Goal: Task Accomplishment & Management: Use online tool/utility

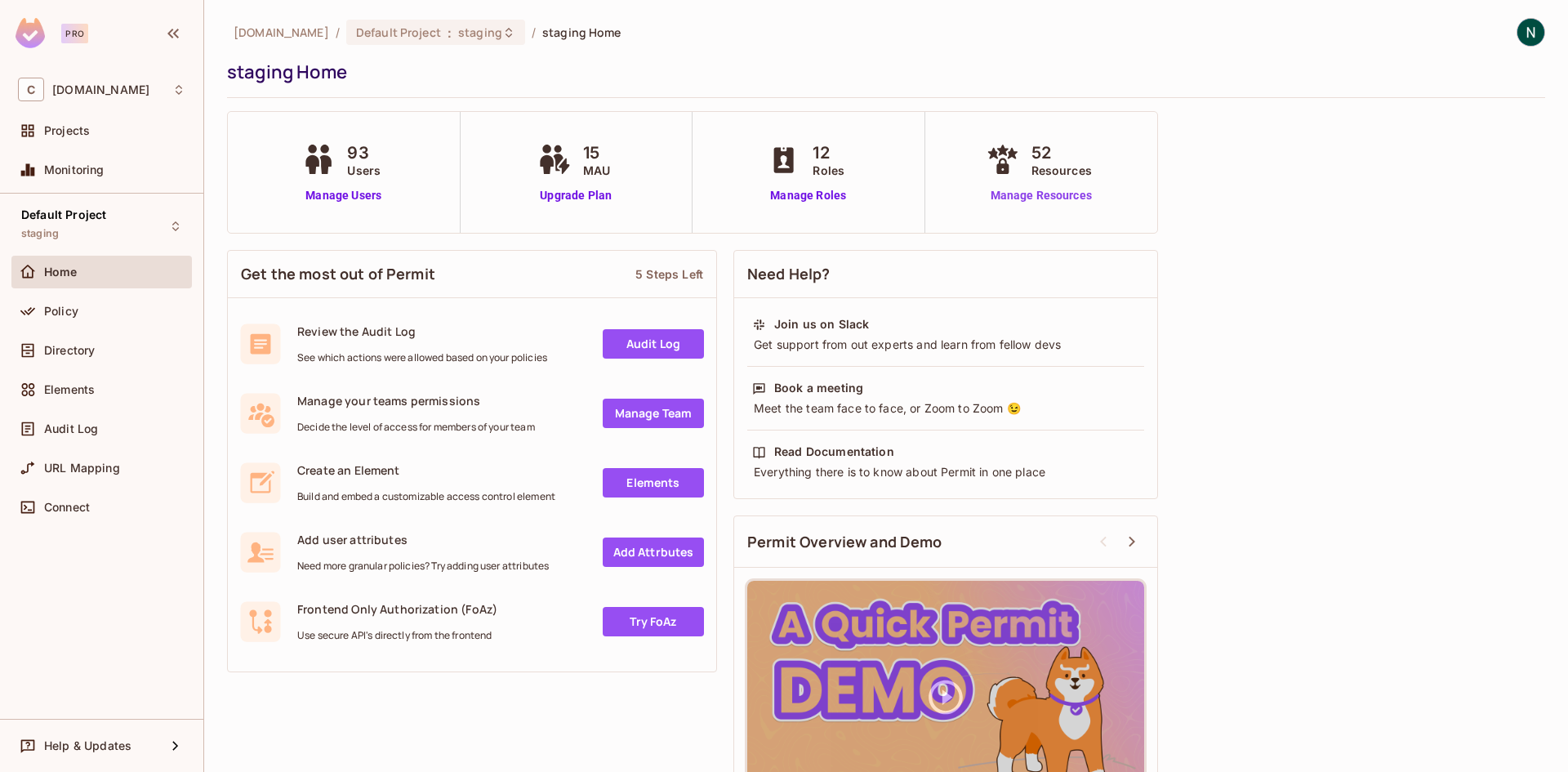
click at [1087, 193] on link "Manage Resources" at bounding box center [1041, 195] width 118 height 17
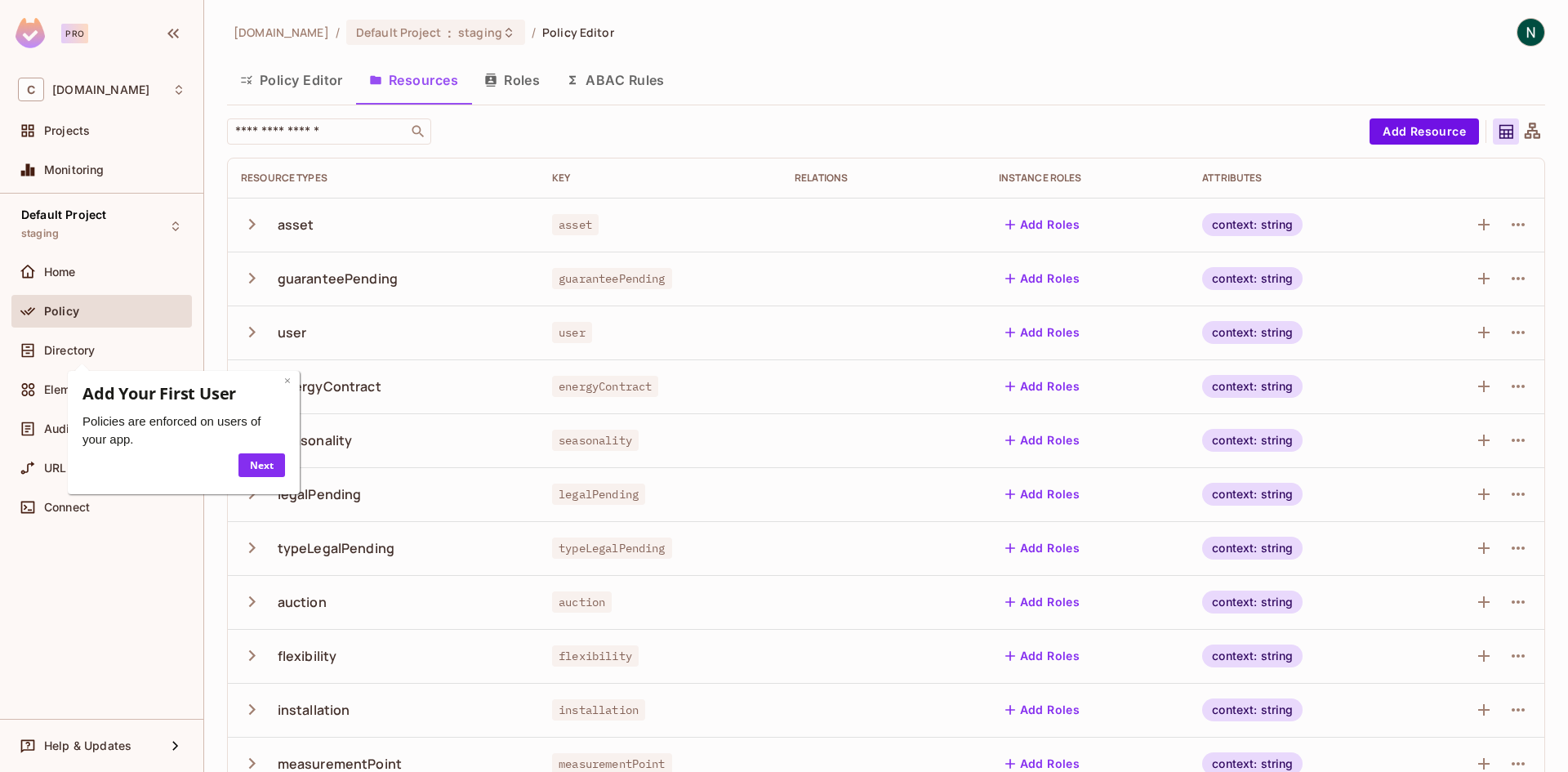
click at [286, 382] on link "×" at bounding box center [288, 380] width 7 height 15
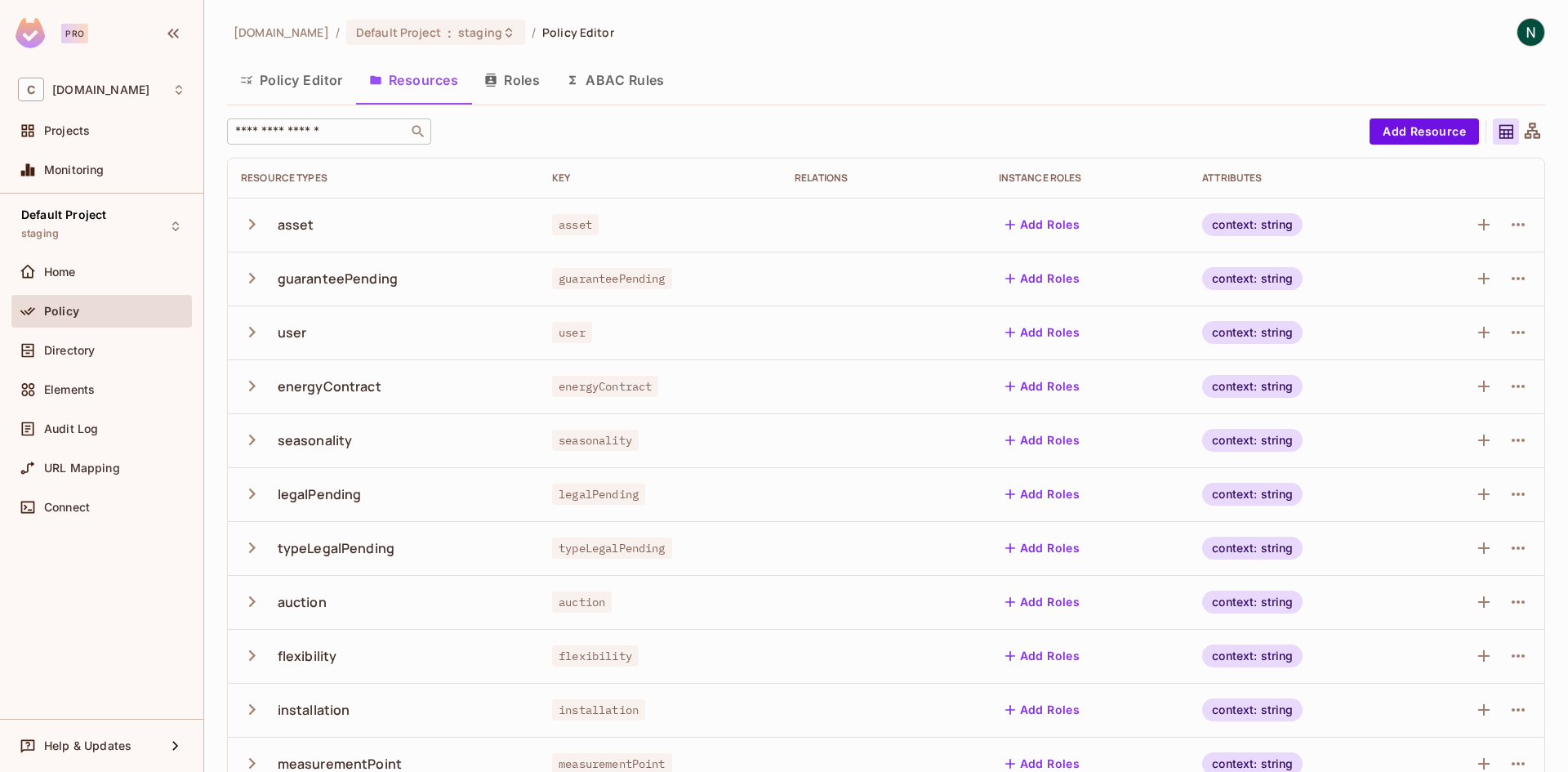
click at [339, 135] on input "text" at bounding box center [318, 131] width 172 height 16
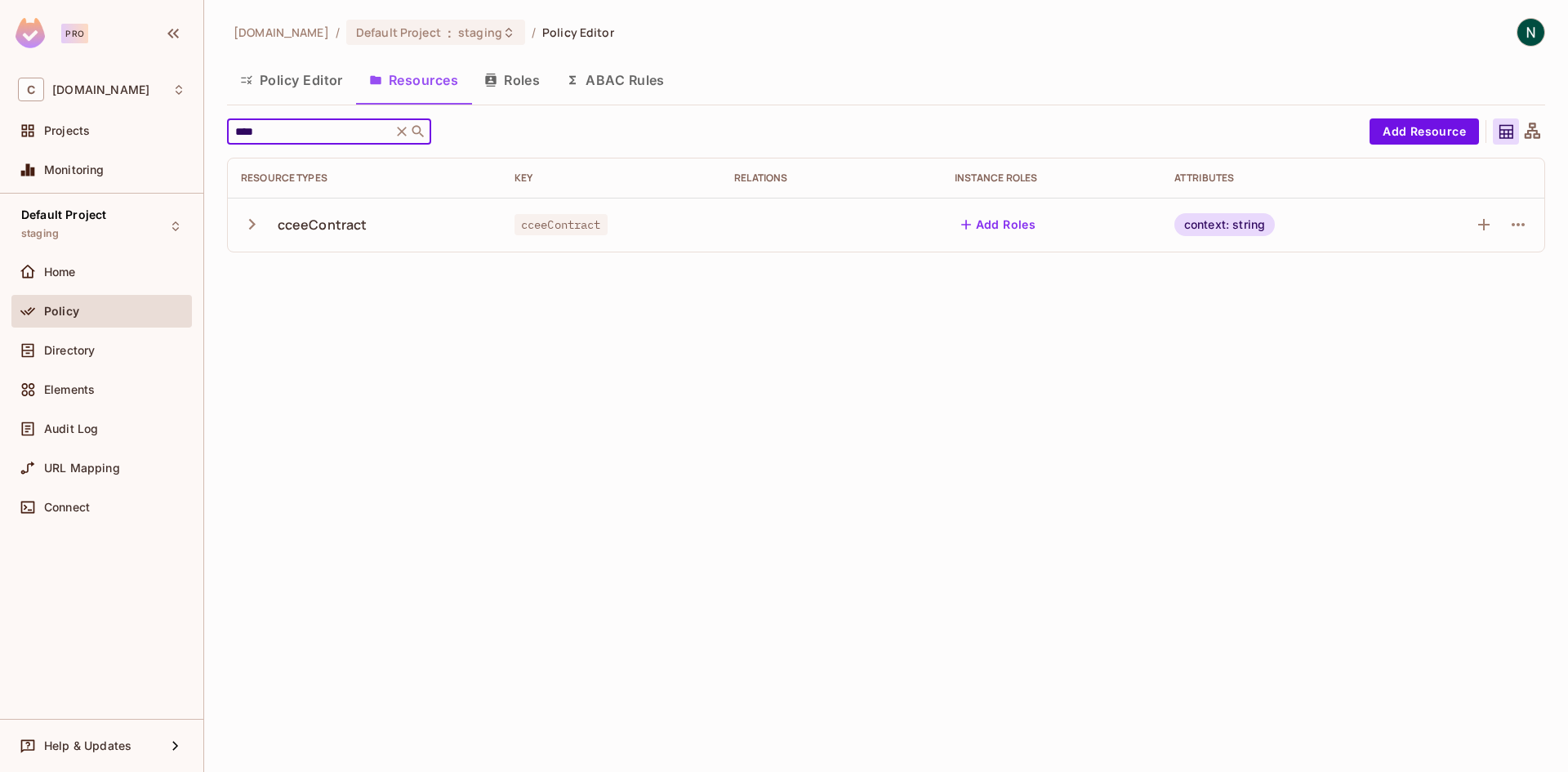
type input "****"
click at [225, 218] on div "[DOMAIN_NAME] / Default Project : staging / Policy Editor Policy Editor Resourc…" at bounding box center [886, 386] width 1364 height 772
click at [259, 227] on icon "button" at bounding box center [252, 224] width 22 height 22
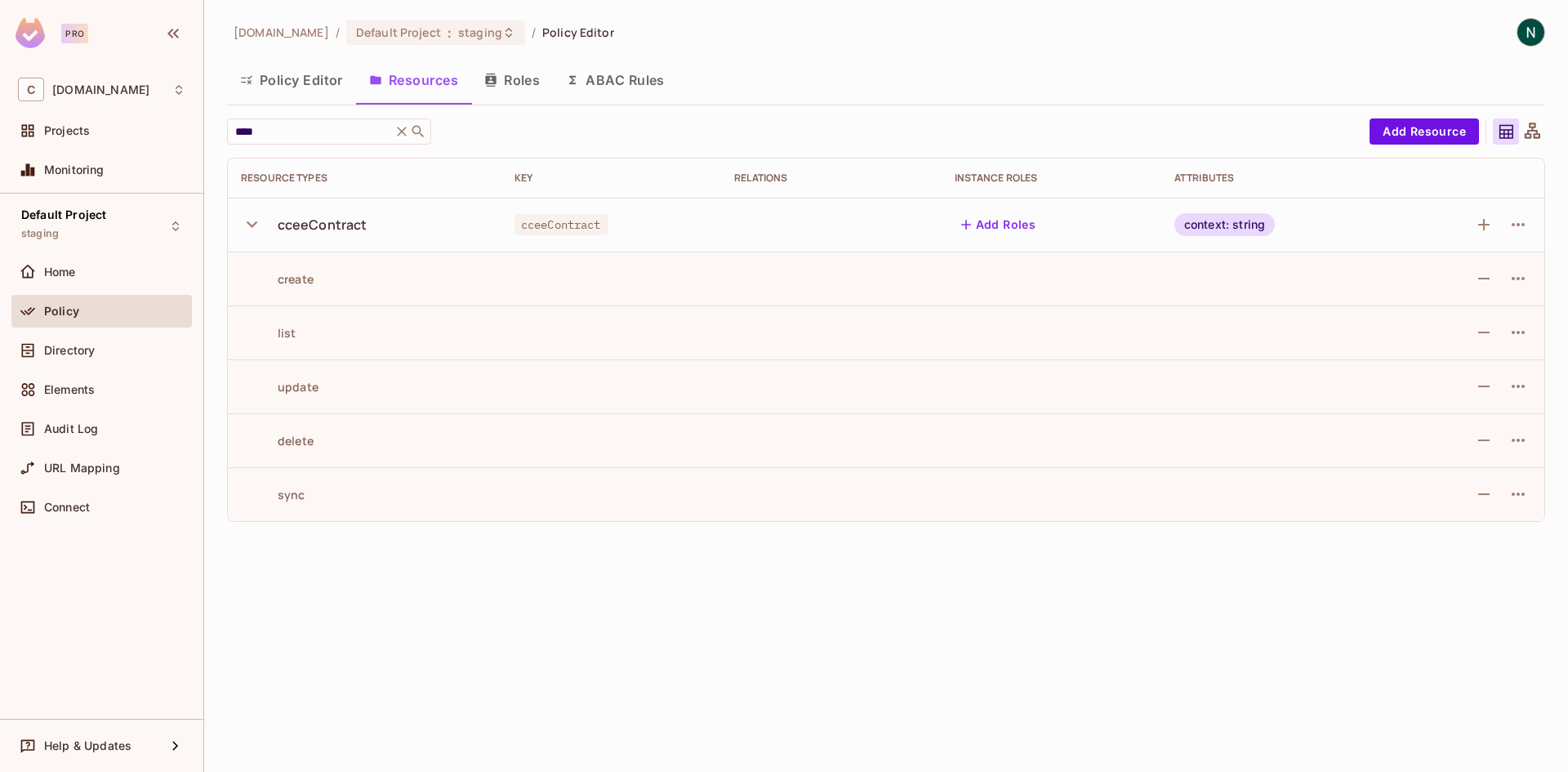
click at [311, 497] on div "sync" at bounding box center [365, 494] width 247 height 15
click at [1524, 497] on icon "button" at bounding box center [1518, 494] width 19 height 19
click at [1407, 537] on icon at bounding box center [1402, 531] width 19 height 19
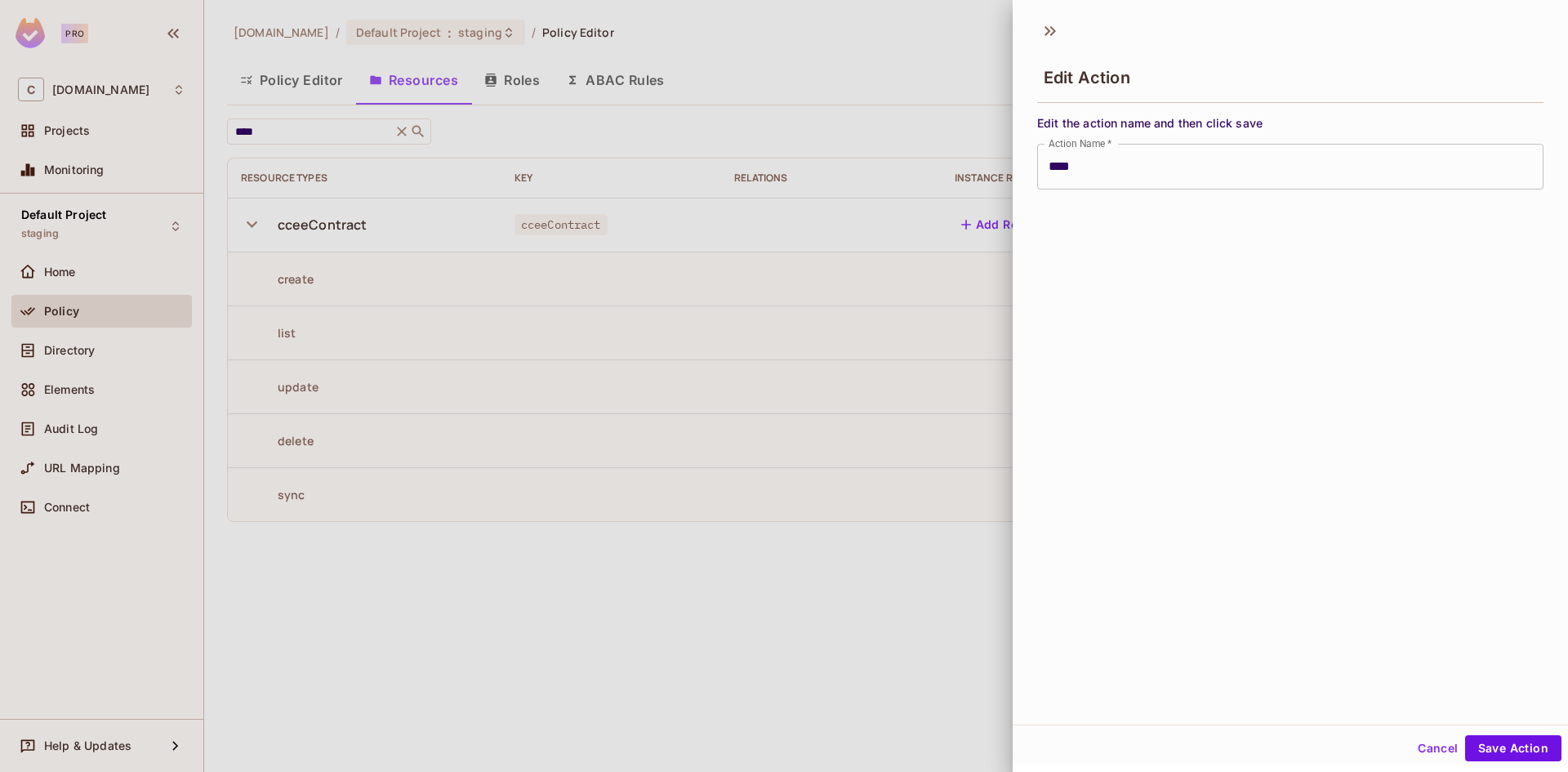
click at [826, 556] on div at bounding box center [784, 386] width 1568 height 772
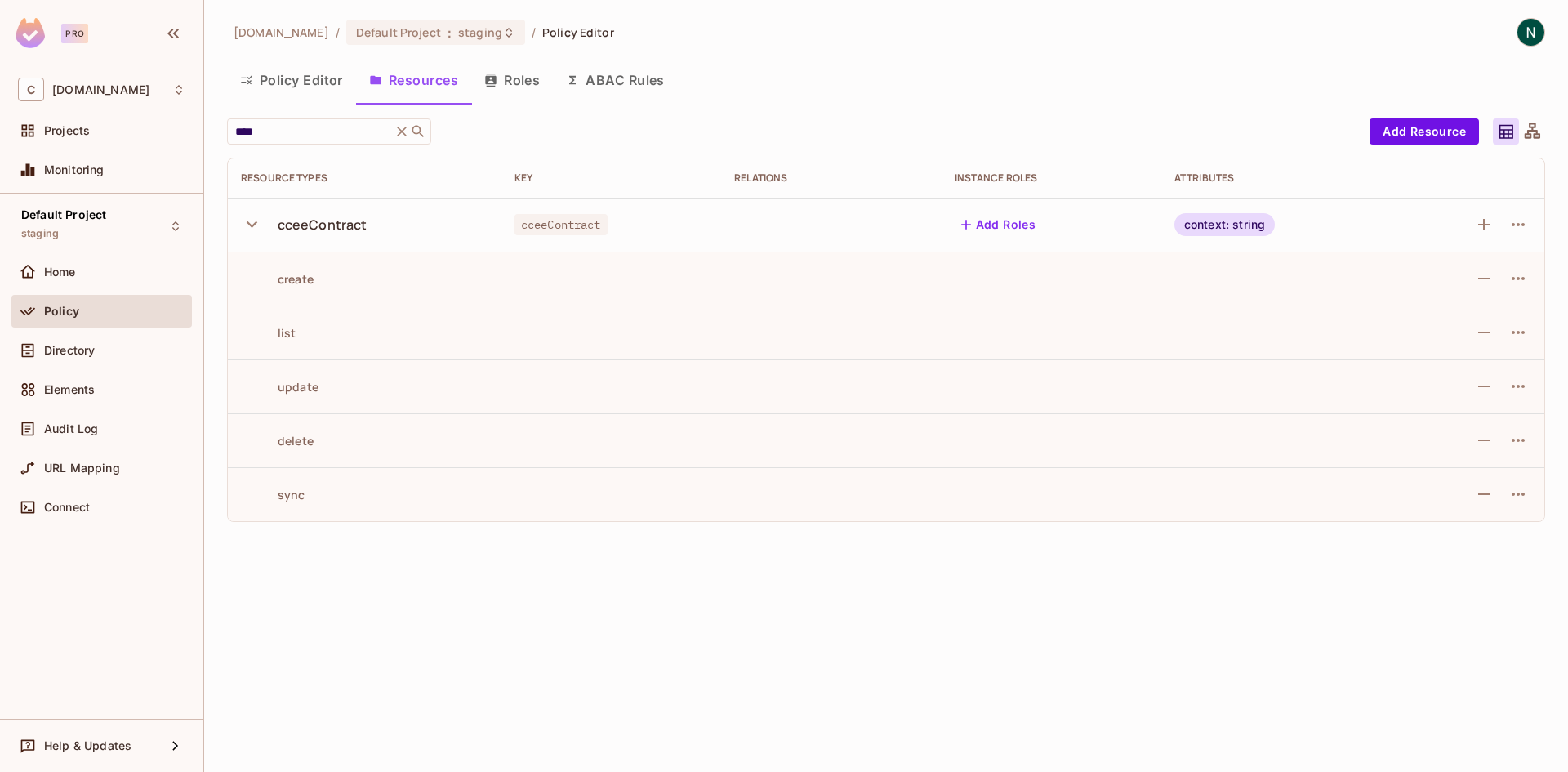
click at [295, 489] on div "sync" at bounding box center [273, 494] width 65 height 15
click at [509, 87] on button "Roles" at bounding box center [511, 80] width 82 height 41
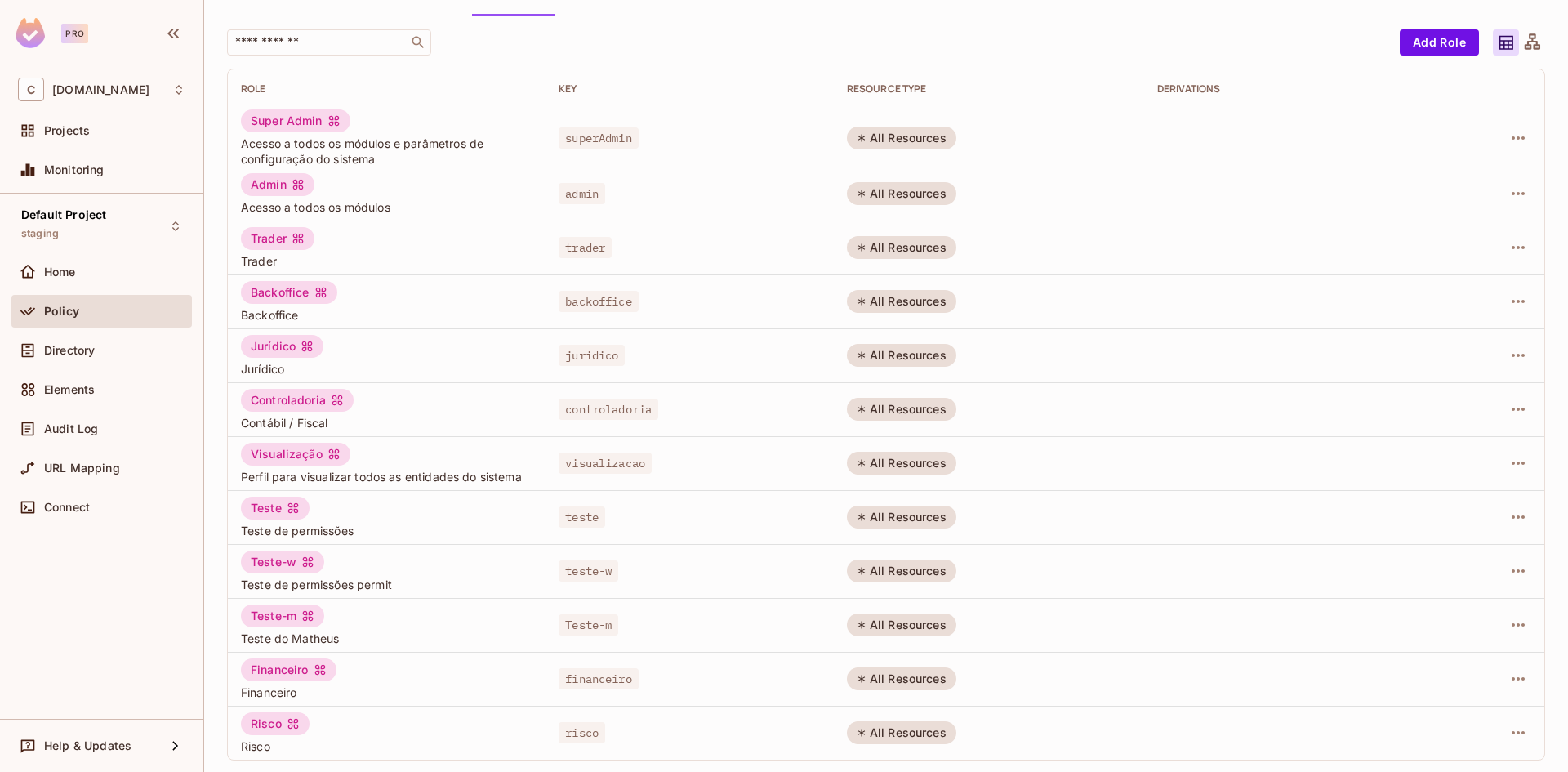
scroll to position [91, 0]
click at [1508, 251] on icon "button" at bounding box center [1518, 246] width 19 height 19
click at [873, 258] on div at bounding box center [784, 386] width 1568 height 772
click at [272, 238] on div "Trader" at bounding box center [277, 236] width 73 height 23
click at [228, 280] on td "Backoffice Backoffice" at bounding box center [387, 299] width 318 height 54
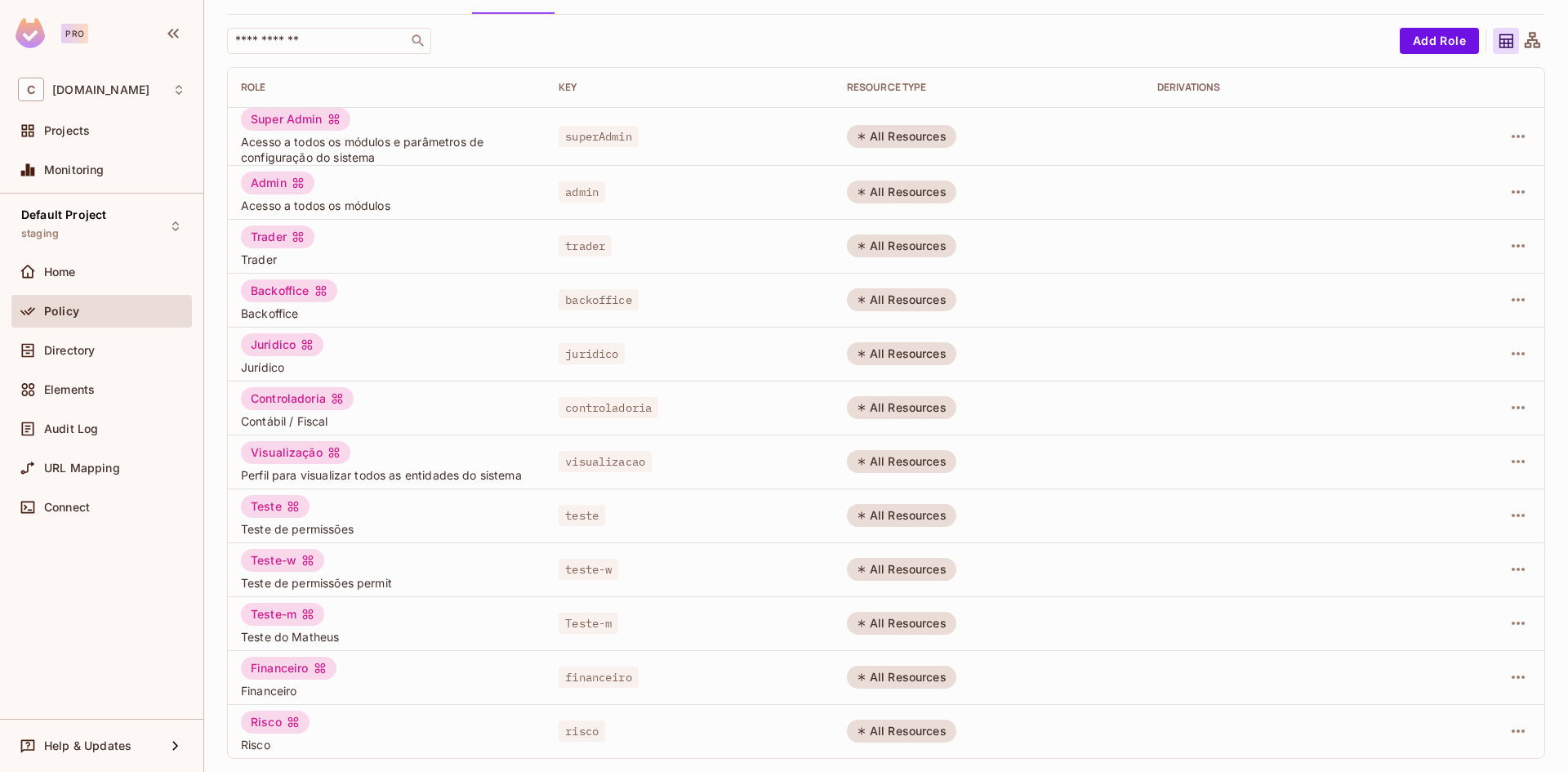
click at [264, 242] on div "Trader" at bounding box center [277, 236] width 73 height 23
click at [1508, 250] on icon "button" at bounding box center [1518, 246] width 19 height 19
click at [1460, 323] on div "Edit Attributes" at bounding box center [1449, 319] width 81 height 16
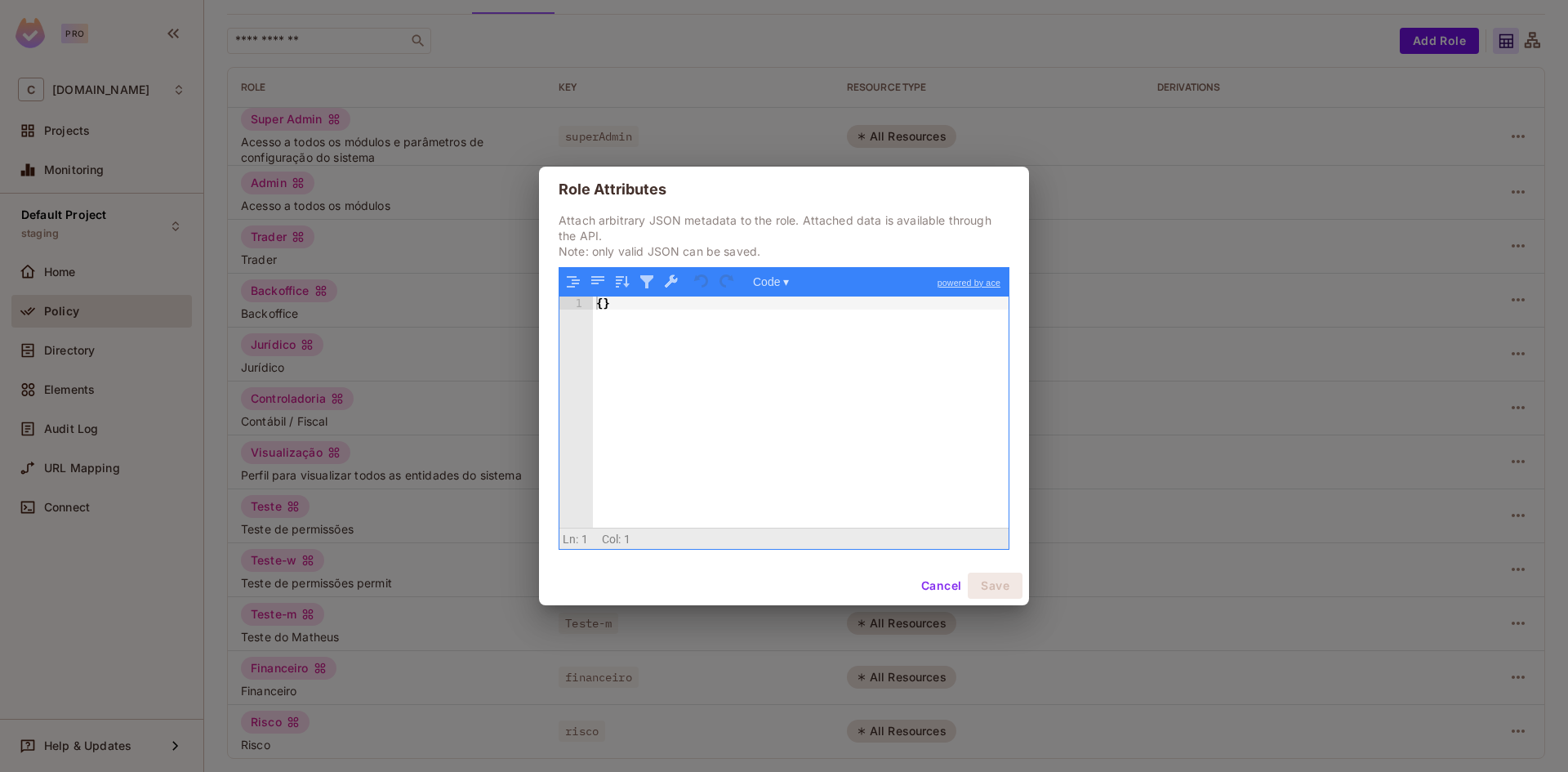
drag, startPoint x: 940, startPoint y: 588, endPoint x: 1137, endPoint y: 468, distance: 230.7
click at [941, 588] on button "Cancel" at bounding box center [941, 585] width 53 height 26
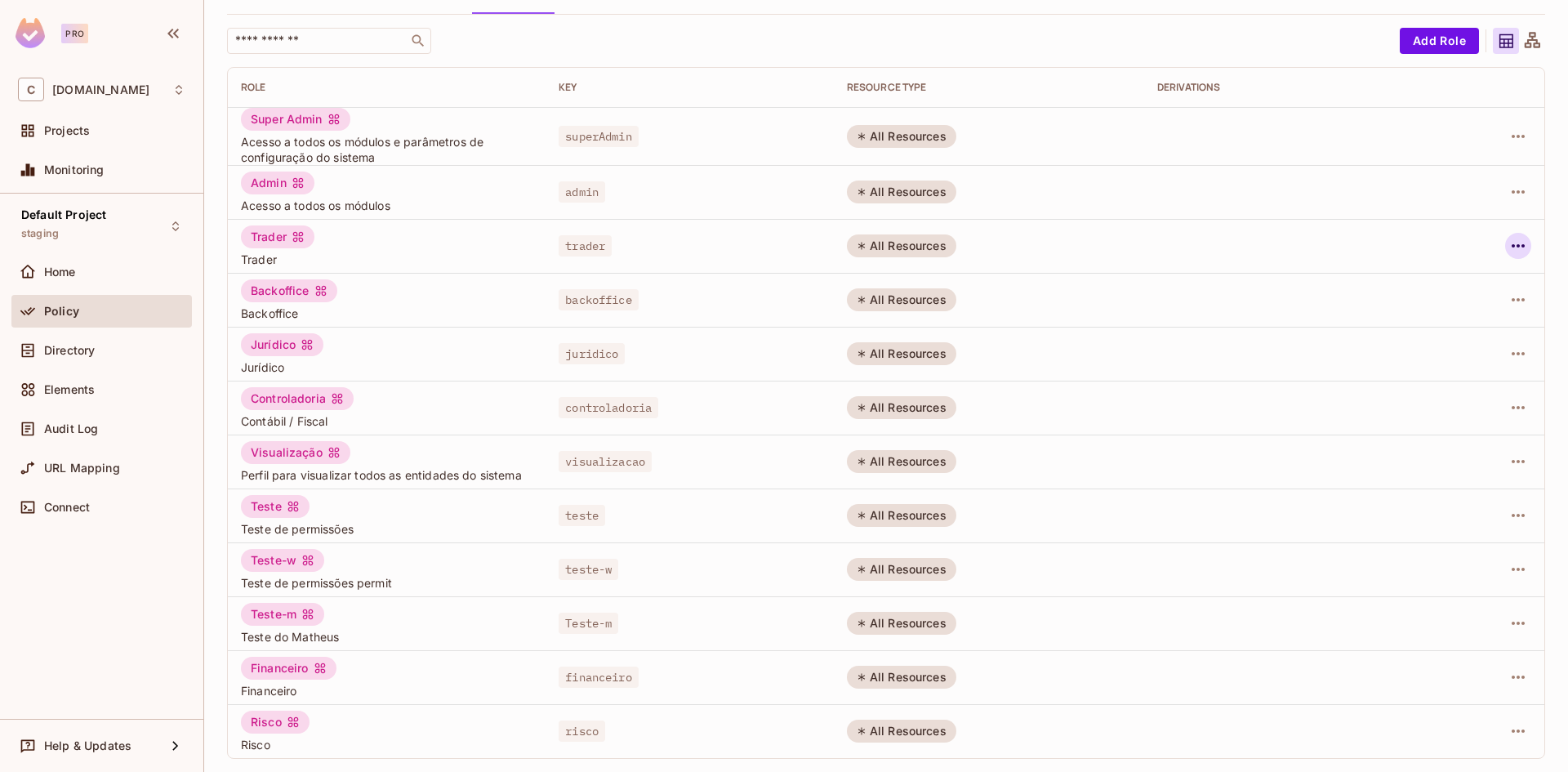
click at [1513, 244] on icon "button" at bounding box center [1518, 246] width 19 height 19
click at [1453, 280] on div "Edit Role" at bounding box center [1433, 283] width 49 height 16
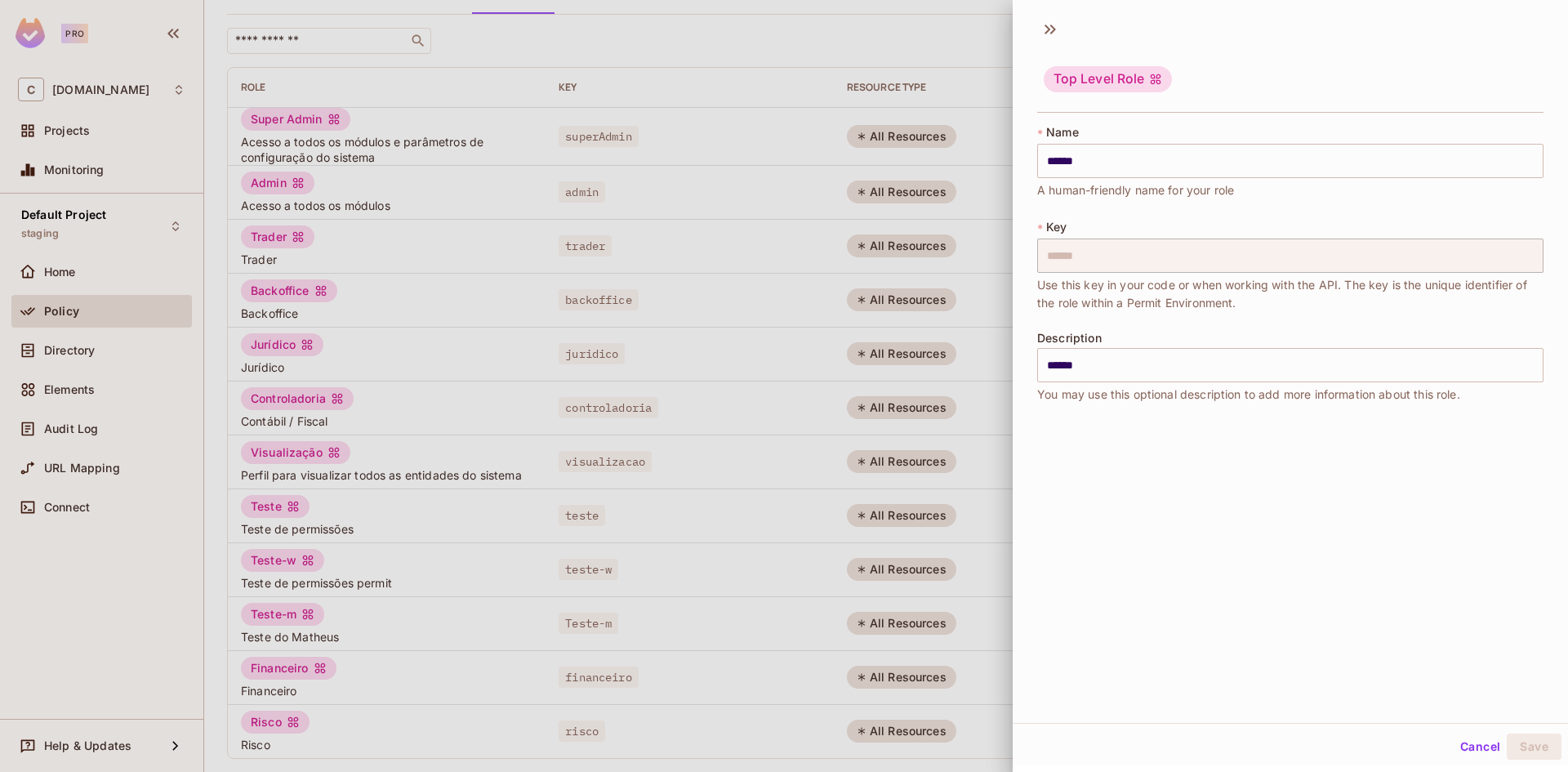
scroll to position [3, 0]
click at [1470, 735] on button "Cancel" at bounding box center [1480, 745] width 53 height 26
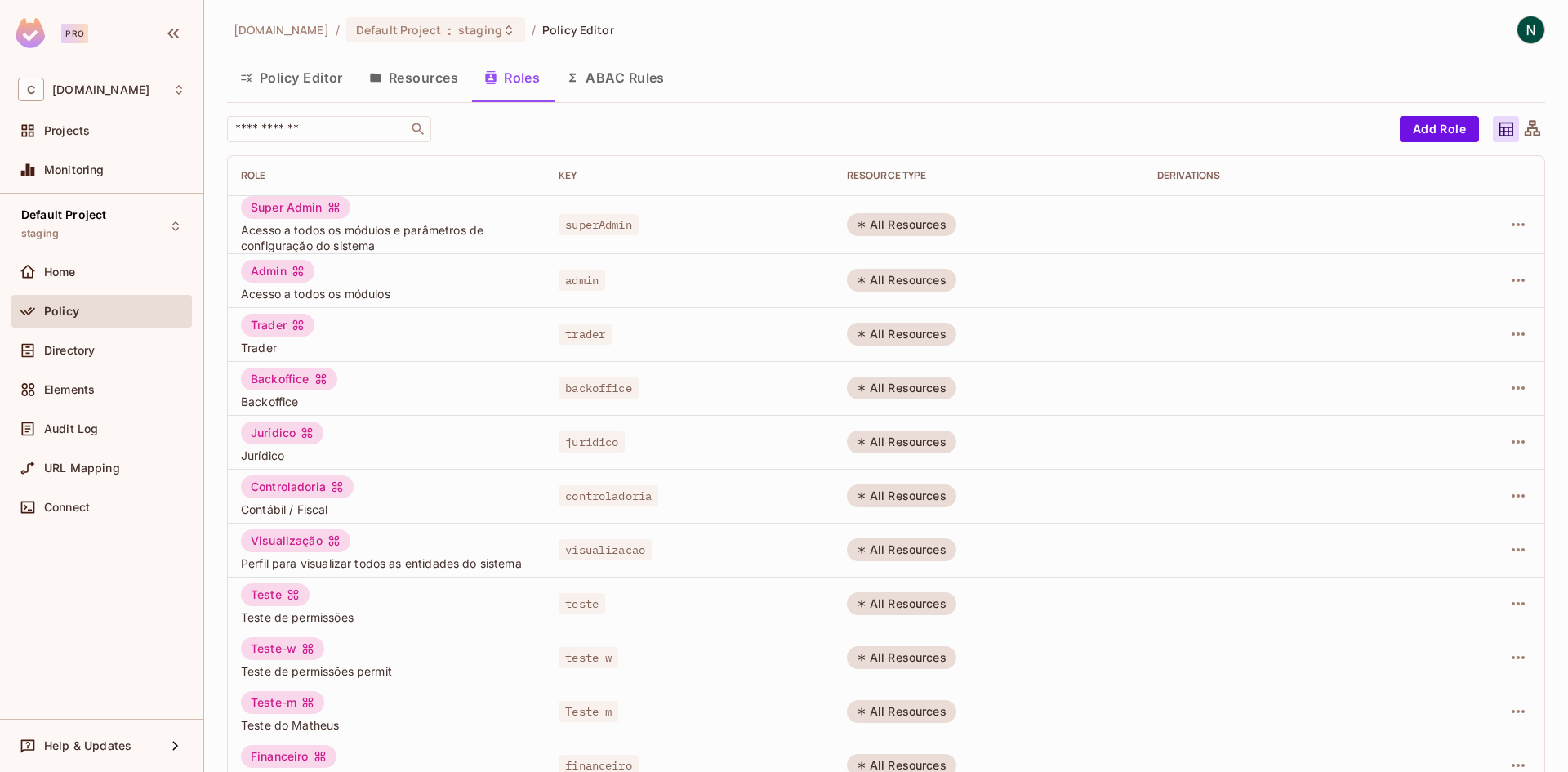
scroll to position [0, 0]
click at [889, 353] on td "All Resources" at bounding box center [989, 336] width 310 height 54
click at [892, 334] on div "All Resources" at bounding box center [901, 336] width 109 height 23
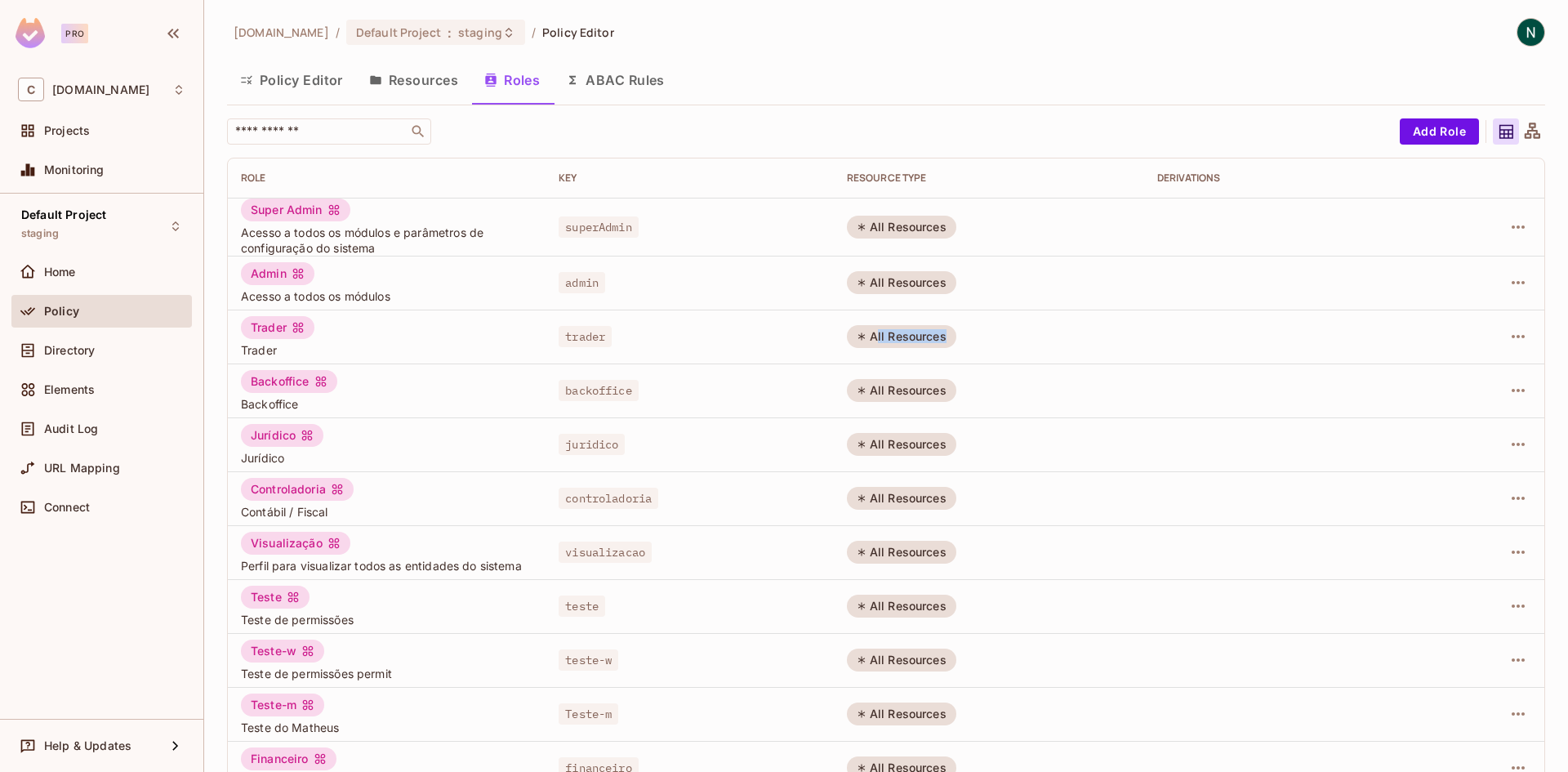
click at [892, 334] on div "All Resources" at bounding box center [901, 336] width 109 height 23
click at [1522, 135] on icon at bounding box center [1532, 132] width 20 height 20
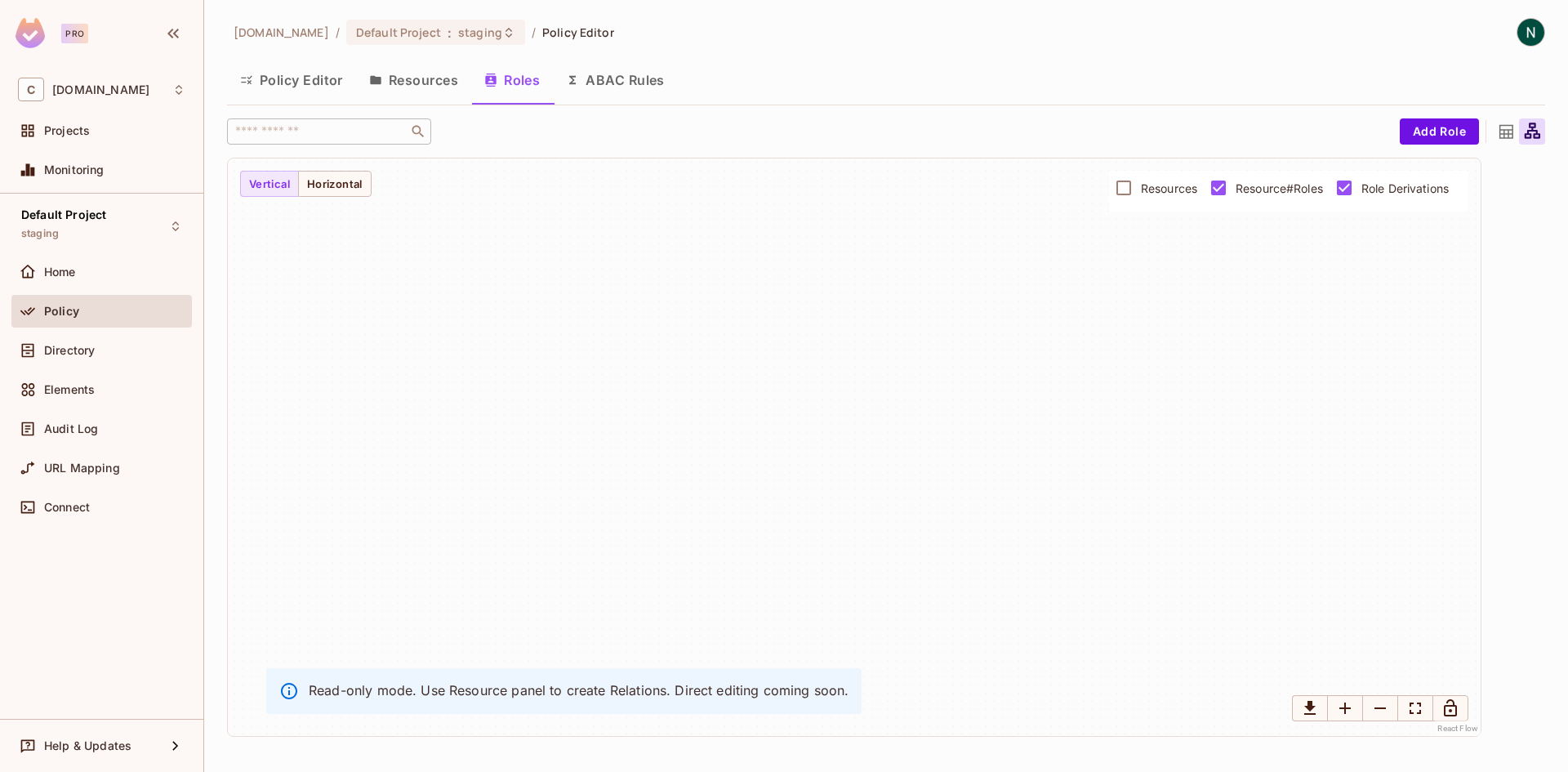
click at [1510, 135] on icon at bounding box center [1506, 132] width 20 height 20
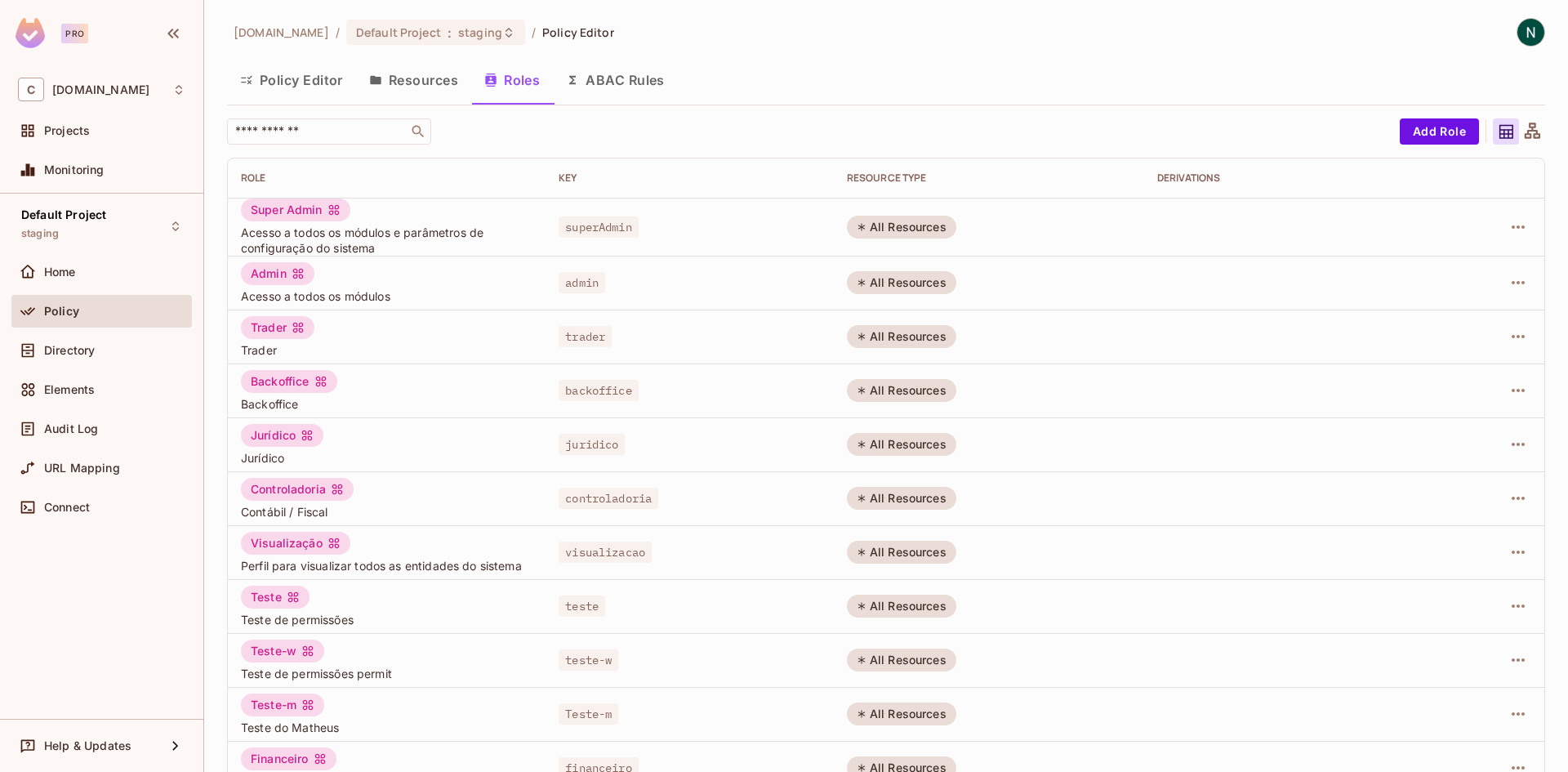
click at [422, 97] on button "Resources" at bounding box center [413, 80] width 115 height 41
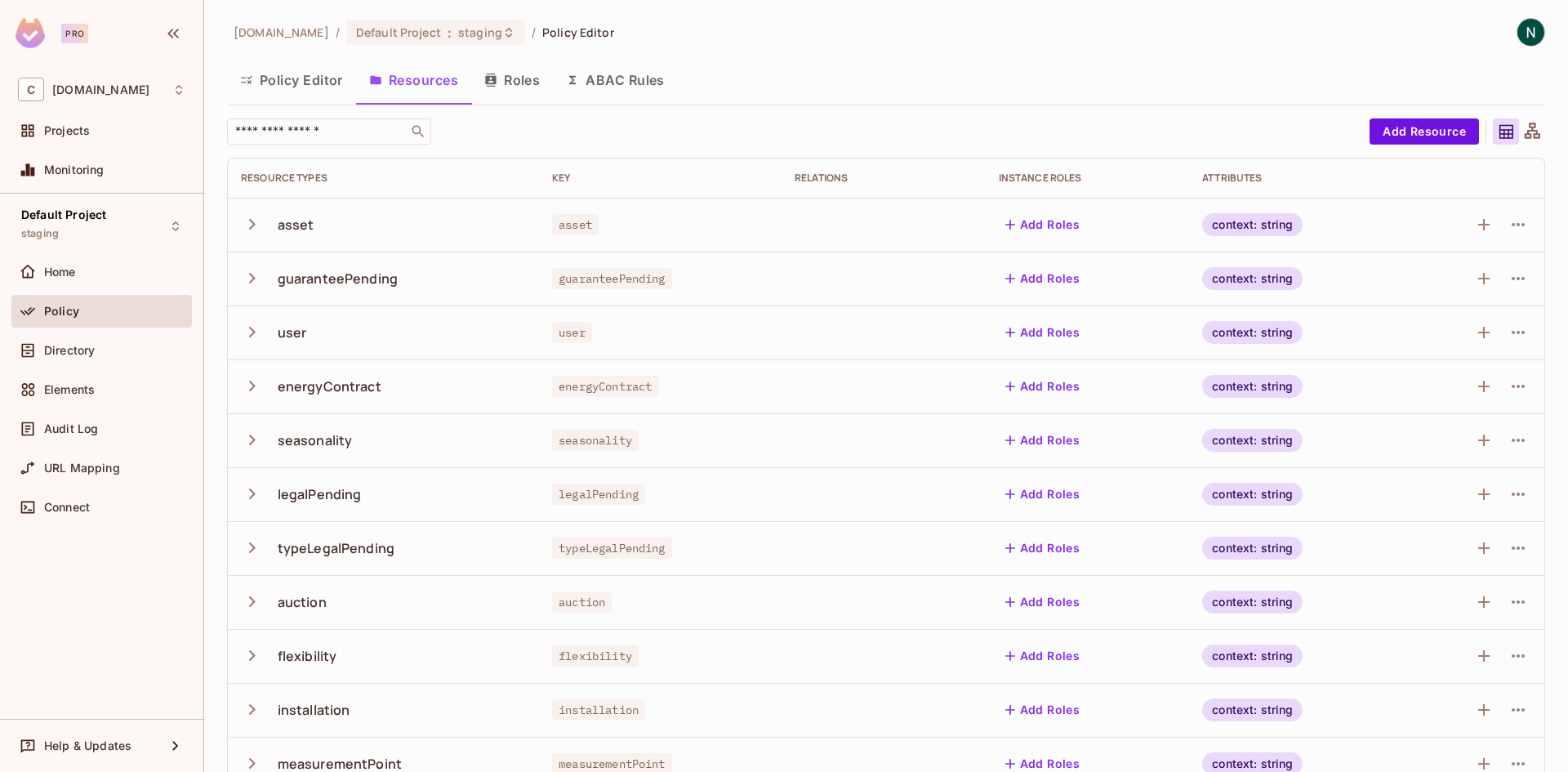
click at [303, 86] on button "Policy Editor" at bounding box center [291, 80] width 129 height 41
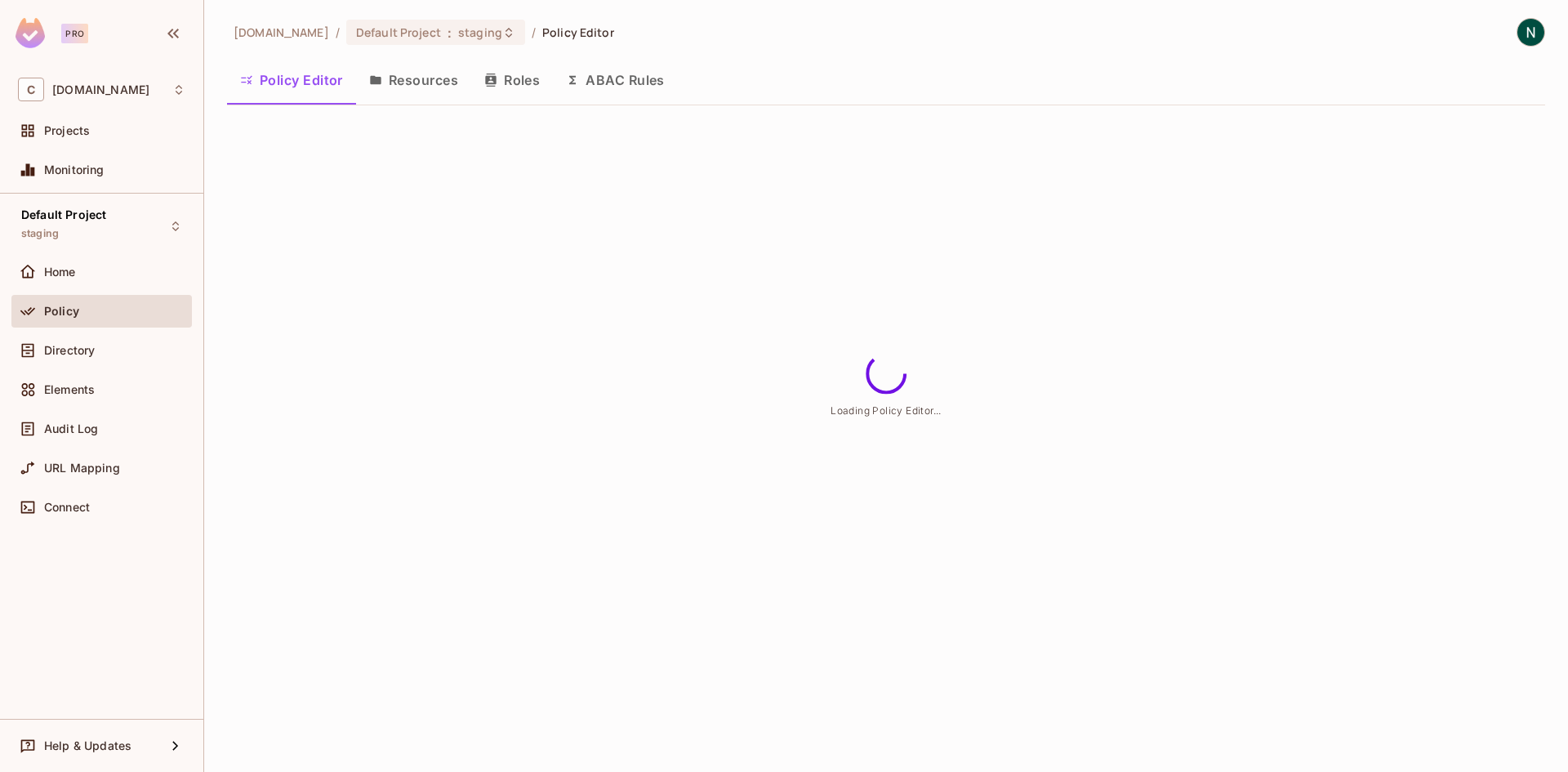
click at [391, 88] on button "Resources" at bounding box center [413, 80] width 115 height 41
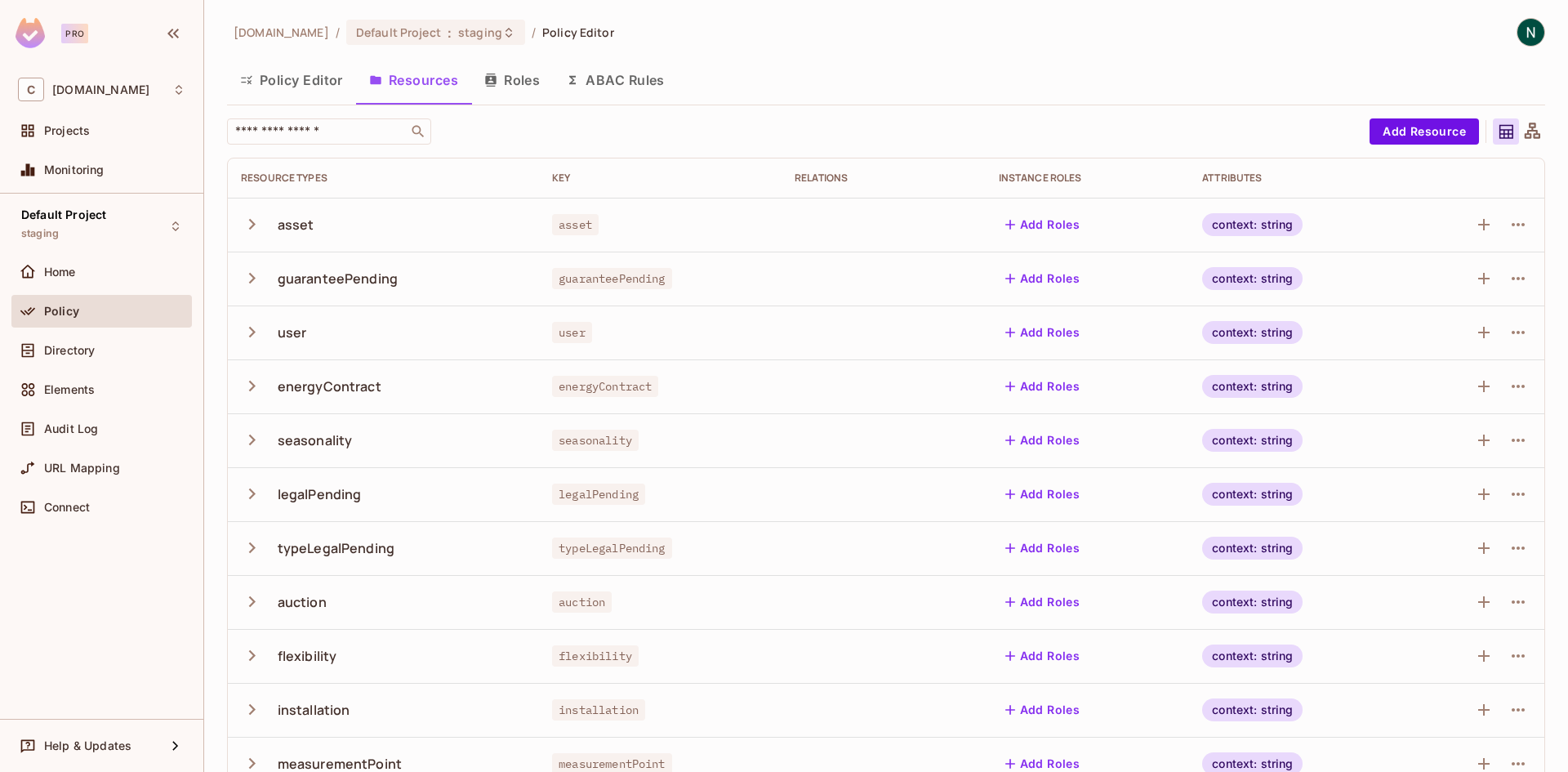
drag, startPoint x: 298, startPoint y: 71, endPoint x: 1411, endPoint y: 0, distance: 1115.3
click at [299, 72] on button "Policy Editor" at bounding box center [291, 80] width 129 height 41
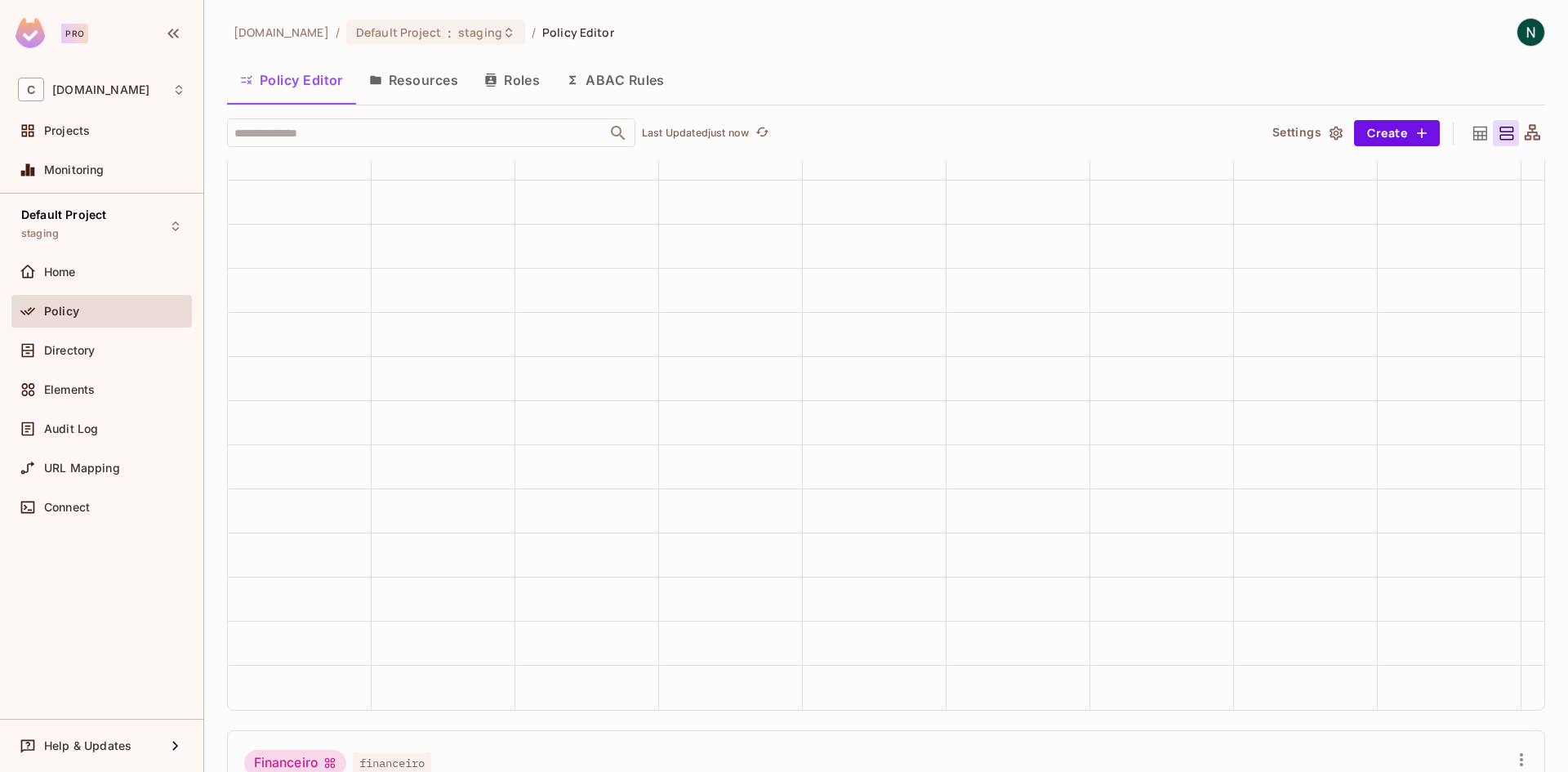
scroll to position [1716, 0]
click at [523, 137] on input "text" at bounding box center [417, 133] width 373 height 29
click at [531, 126] on input "text" at bounding box center [417, 133] width 373 height 29
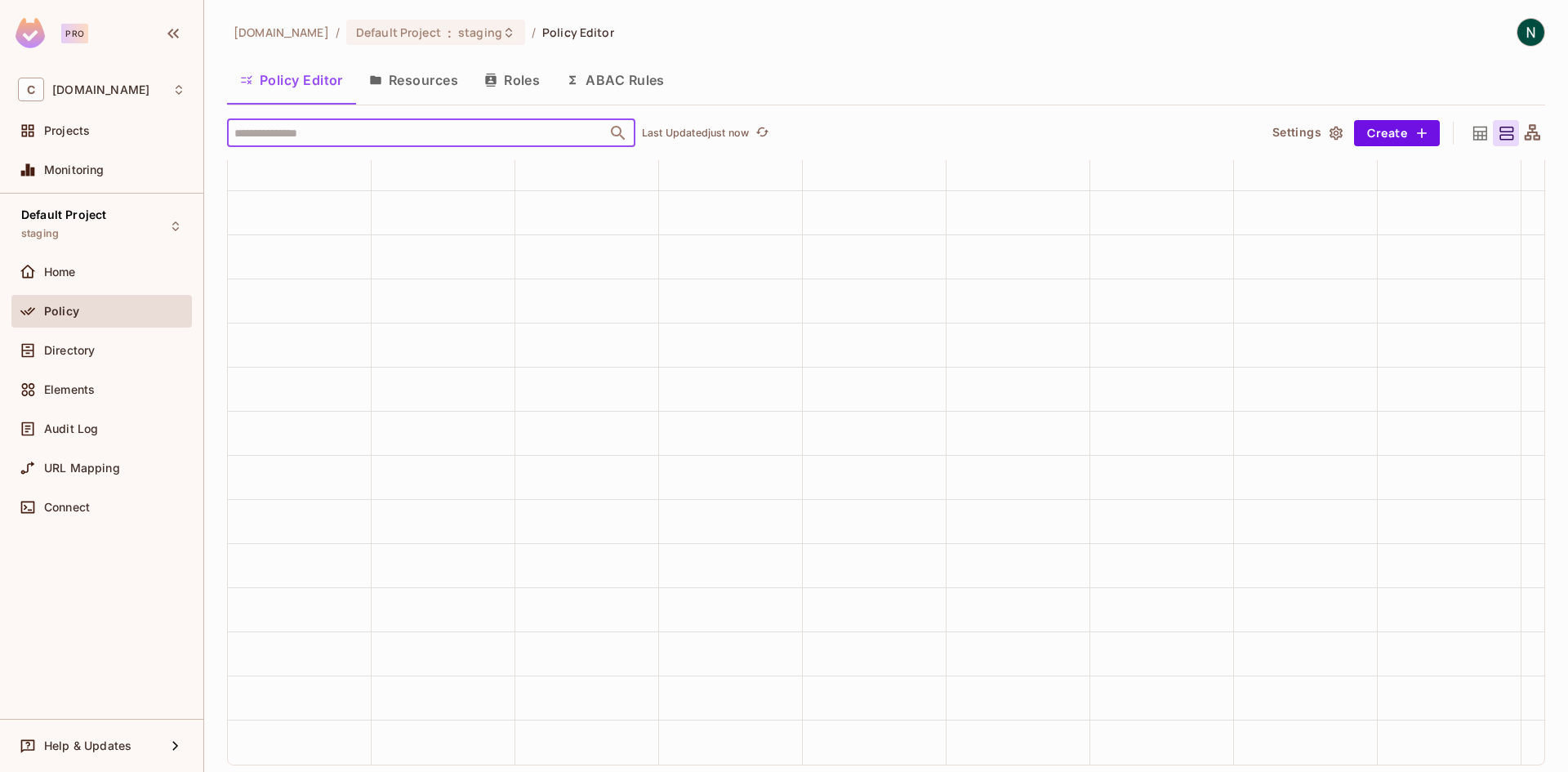
scroll to position [245, 0]
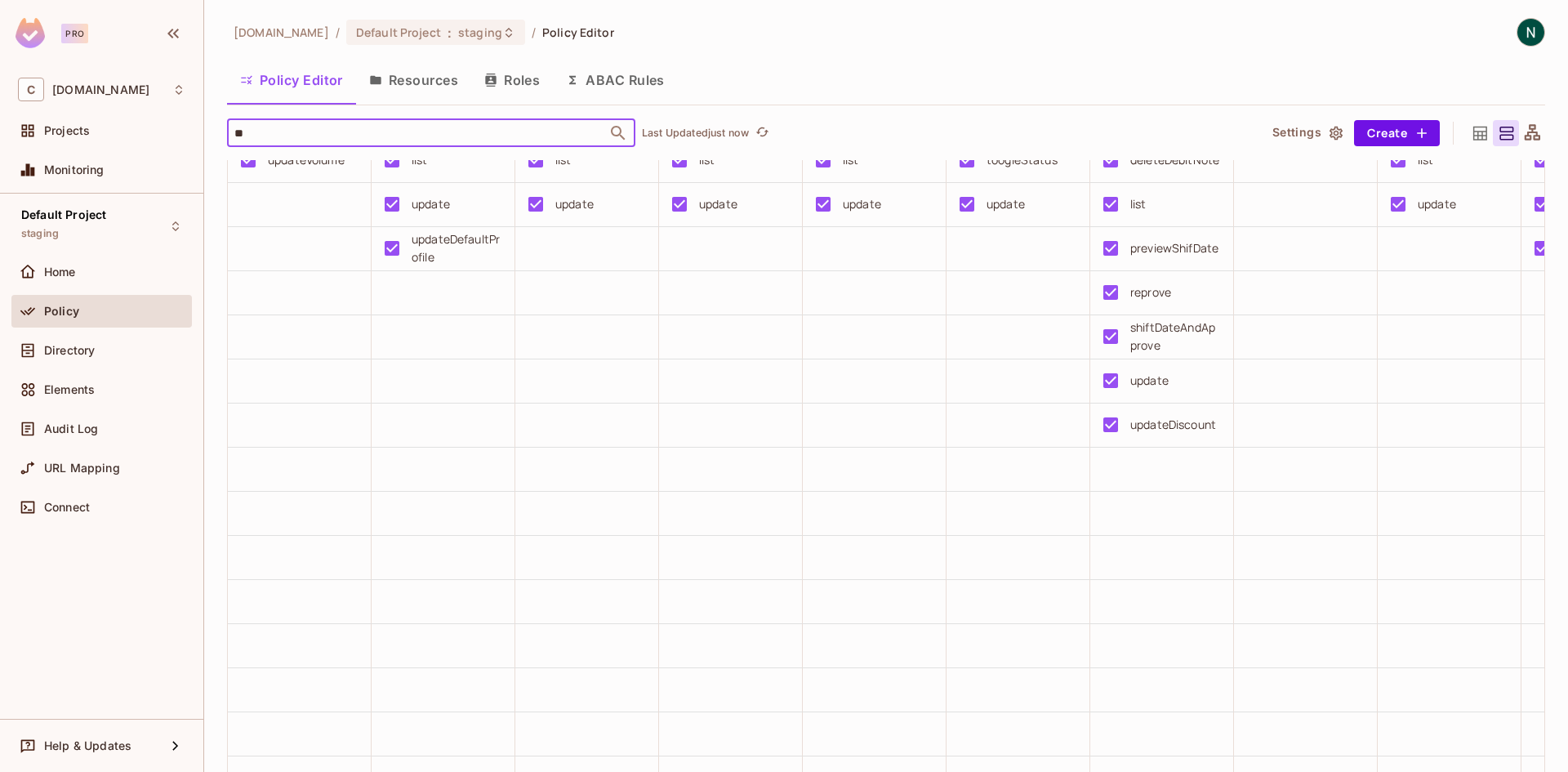
type input "***"
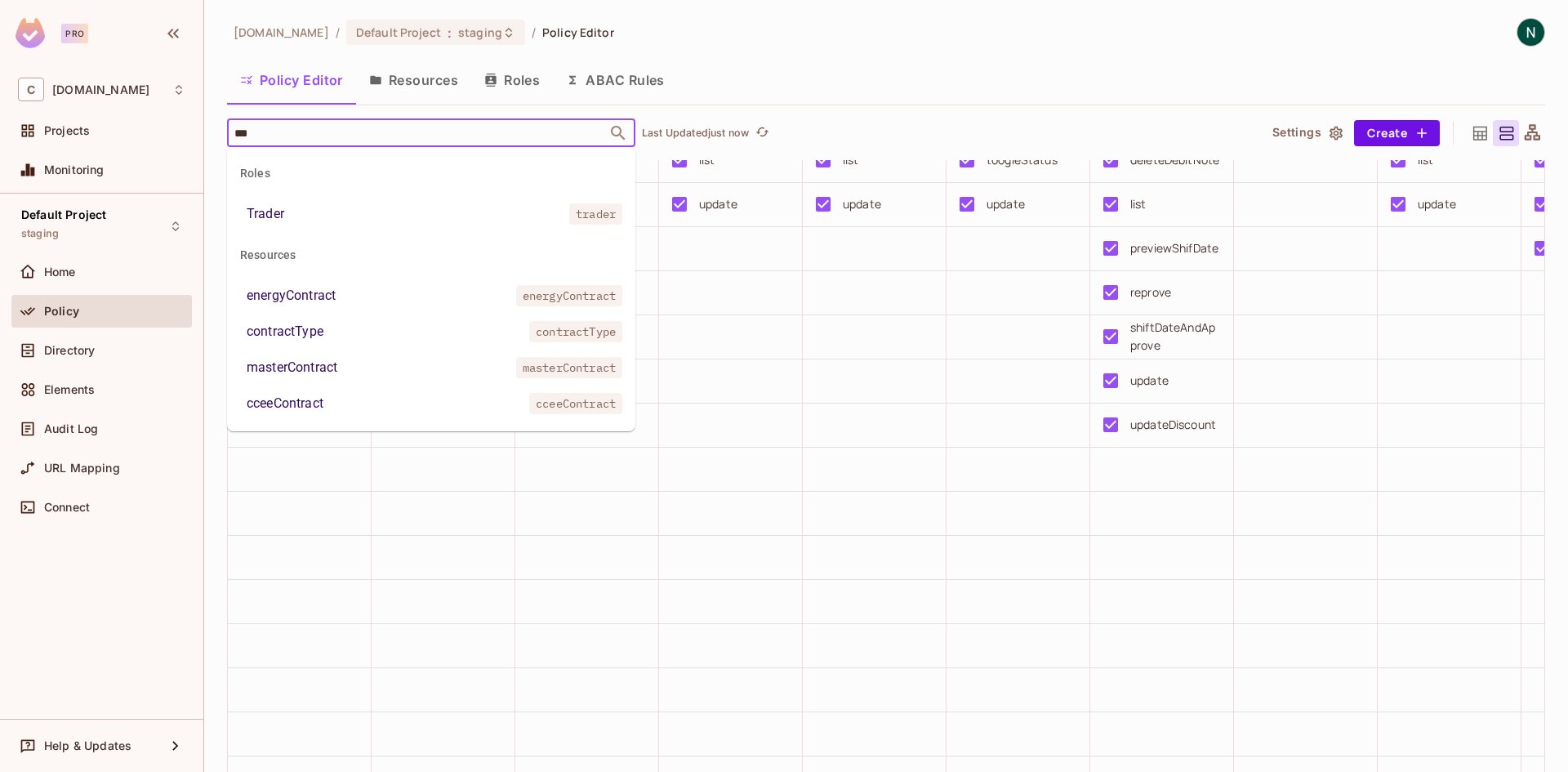
click at [450, 208] on li "Trader trader" at bounding box center [431, 214] width 409 height 29
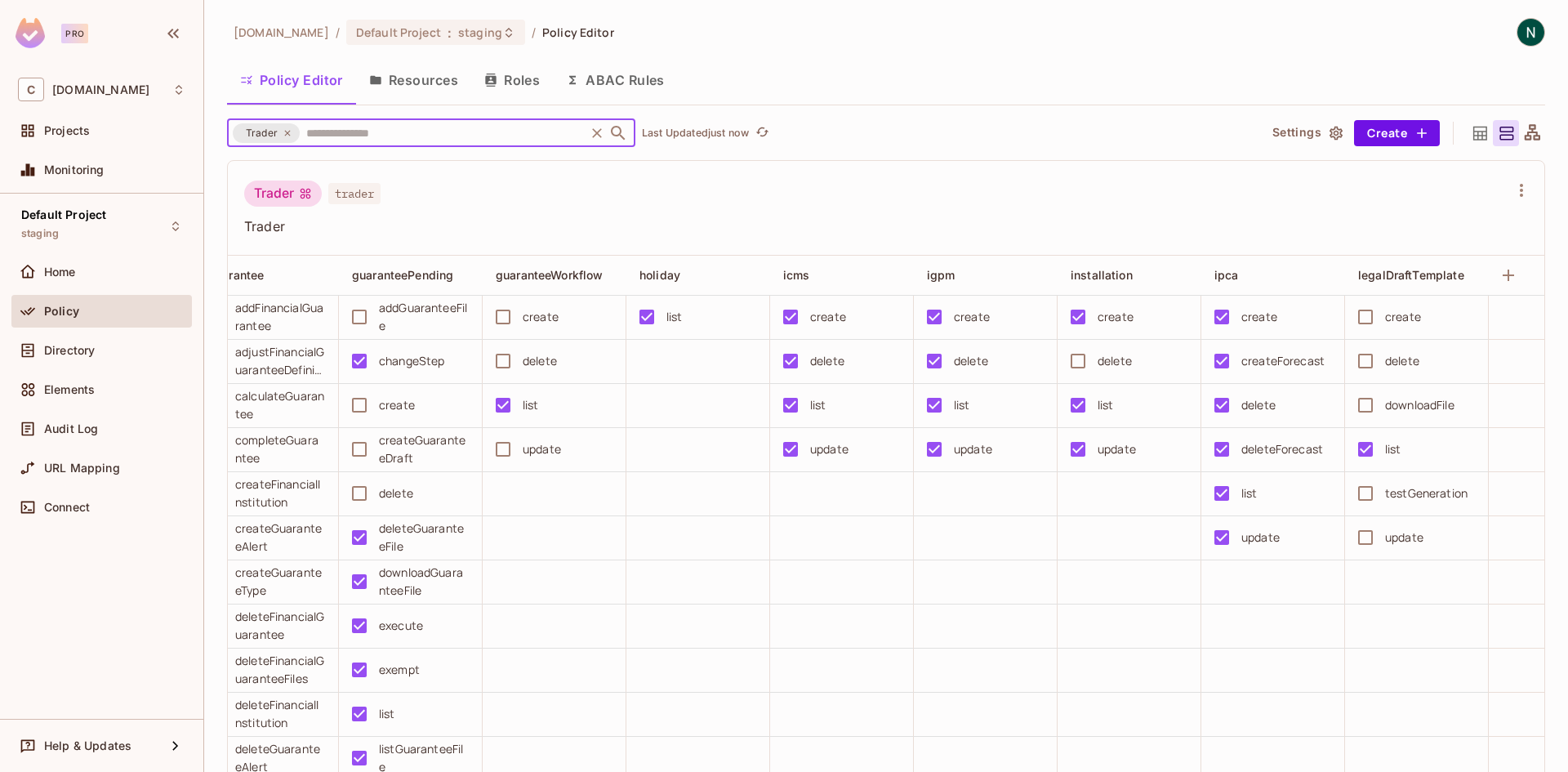
scroll to position [0, 733]
